Goal: Task Accomplishment & Management: Manage account settings

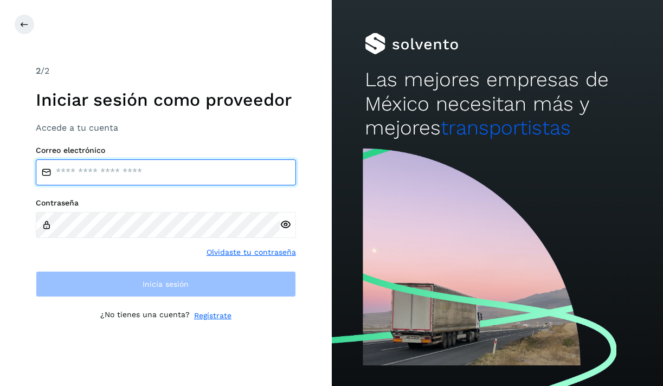
click at [151, 173] on input "email" at bounding box center [166, 172] width 260 height 26
type input "**********"
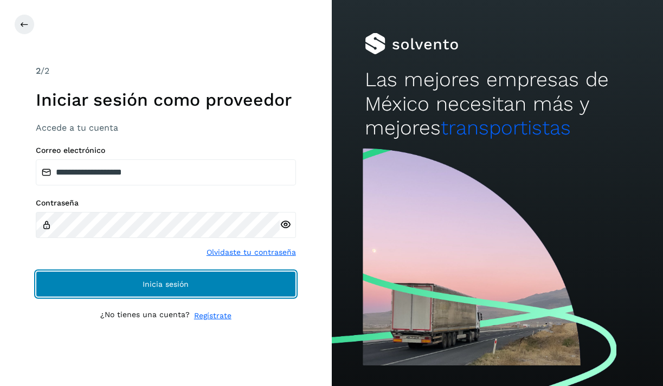
click at [184, 295] on button "Inicia sesión" at bounding box center [166, 284] width 260 height 26
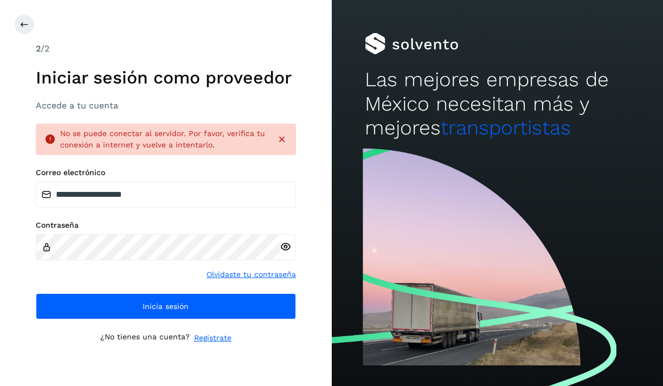
click at [292, 254] on div at bounding box center [288, 247] width 16 height 26
click at [285, 246] on icon at bounding box center [285, 246] width 11 height 11
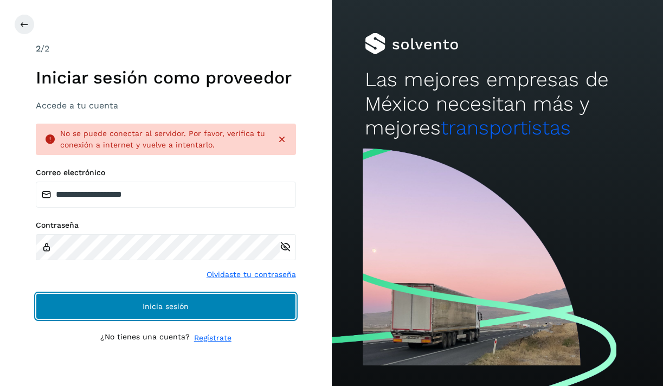
click at [244, 311] on button "Inicia sesión" at bounding box center [166, 306] width 260 height 26
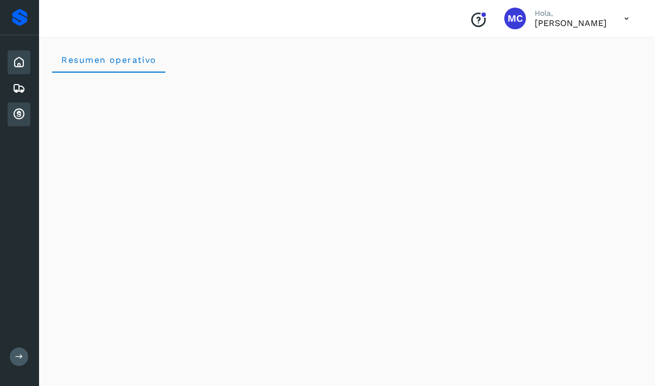
click at [20, 118] on icon at bounding box center [18, 114] width 13 height 13
